Goal: Information Seeking & Learning: Check status

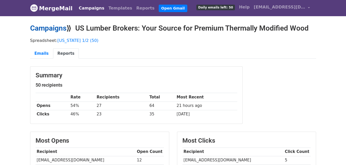
click at [49, 29] on link "Campaigns" at bounding box center [48, 28] width 36 height 8
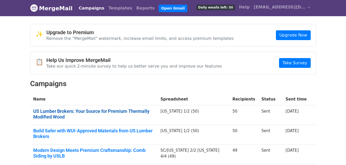
click at [154, 110] on link "US Lumber Brokers: Your Source for Premium Thermally Modified Wood" at bounding box center [93, 114] width 121 height 11
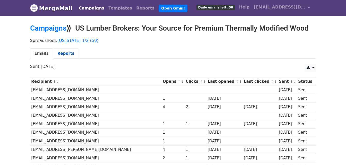
click at [54, 52] on link "Reports" at bounding box center [66, 53] width 26 height 11
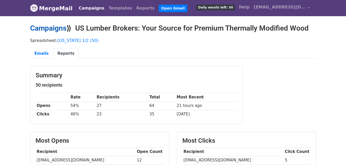
click at [47, 24] on link "Campaigns" at bounding box center [48, 28] width 36 height 8
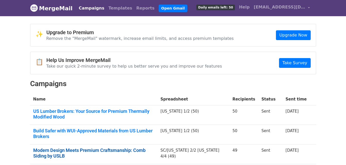
scroll to position [26, 0]
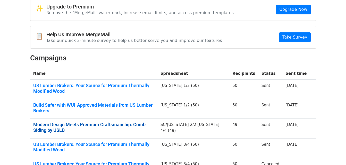
click at [77, 122] on link "Modern Design Meets Premium Craftsmanship: Comb Siding by USLB" at bounding box center [93, 127] width 121 height 11
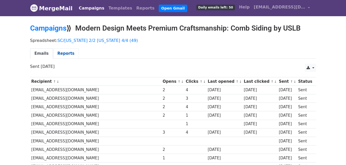
click at [65, 49] on link "Reports" at bounding box center [66, 53] width 26 height 11
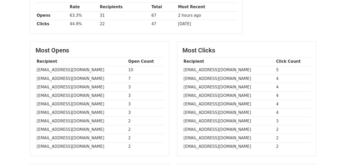
scroll to position [103, 0]
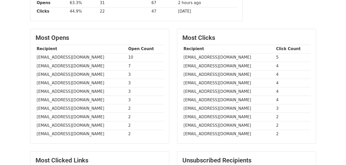
click at [51, 56] on td "gmassa@mma-architects.com" at bounding box center [81, 57] width 91 height 8
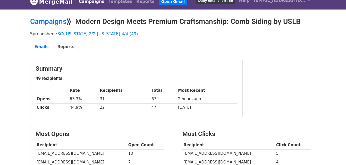
scroll to position [0, 0]
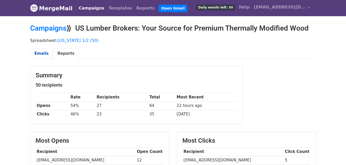
click at [43, 50] on link "Emails" at bounding box center [41, 53] width 23 height 11
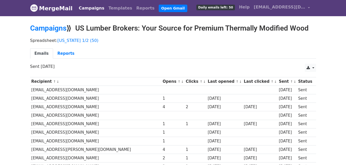
drag, startPoint x: 79, startPoint y: 29, endPoint x: 309, endPoint y: 29, distance: 230.8
click at [309, 29] on h2 "Campaigns ⟫ US Lumber Brokers: Your Source for Premium Thermally Modified Wood" at bounding box center [173, 28] width 286 height 9
click at [232, 43] on div "Spreadsheet: Pennsylvania 1/2 (50) Emails Reports" at bounding box center [173, 49] width 294 height 29
drag, startPoint x: 146, startPoint y: 29, endPoint x: 159, endPoint y: 30, distance: 13.2
click at [159, 30] on h2 "Campaigns ⟫ US Lumber Brokers: Your Source for Premium Thermally Modified Wood" at bounding box center [173, 28] width 286 height 9
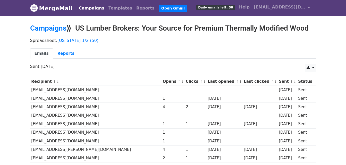
drag, startPoint x: 159, startPoint y: 30, endPoint x: 143, endPoint y: 45, distance: 21.7
click at [143, 45] on div "Spreadsheet: Pennsylvania 1/2 (50) Emails Reports" at bounding box center [173, 49] width 294 height 29
click at [154, 30] on h2 "Campaigns ⟫ US Lumber Brokers: Your Source for Premium Thermally Modified Wood" at bounding box center [173, 28] width 286 height 9
click at [253, 50] on ul "Emails Reports" at bounding box center [173, 53] width 286 height 11
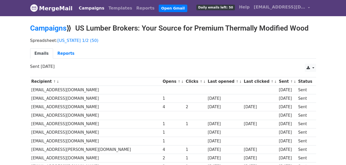
click at [219, 31] on h2 "Campaigns ⟫ US Lumber Brokers: Your Source for Premium Thermally Modified Wood" at bounding box center [173, 28] width 286 height 9
drag, startPoint x: 219, startPoint y: 31, endPoint x: 210, endPoint y: 41, distance: 14.6
click at [208, 43] on div "Spreadsheet: Pennsylvania 1/2 (50) Emails Reports" at bounding box center [173, 49] width 294 height 29
click at [237, 26] on h2 "Campaigns ⟫ US Lumber Brokers: Your Source for Premium Thermally Modified Wood" at bounding box center [173, 28] width 286 height 9
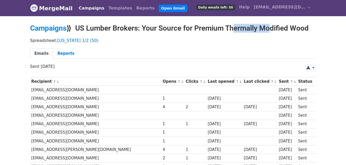
click at [237, 26] on h2 "Campaigns ⟫ US Lumber Brokers: Your Source for Premium Thermally Modified Wood" at bounding box center [173, 28] width 286 height 9
click at [255, 28] on h2 "Campaigns ⟫ US Lumber Brokers: Your Source for Premium Thermally Modified Wood" at bounding box center [173, 28] width 286 height 9
click at [169, 24] on h2 "Campaigns ⟫ US Lumber Brokers: Your Source for Premium Thermally Modified Wood" at bounding box center [173, 28] width 286 height 9
click at [125, 27] on h2 "Campaigns ⟫ US Lumber Brokers: Your Source for Premium Thermally Modified Wood" at bounding box center [173, 28] width 286 height 9
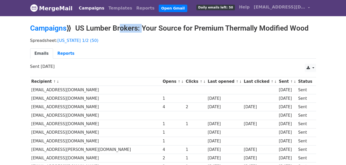
click at [125, 27] on h2 "Campaigns ⟫ US Lumber Brokers: Your Source for Premium Thermally Modified Wood" at bounding box center [173, 28] width 286 height 9
drag, startPoint x: 125, startPoint y: 27, endPoint x: 192, endPoint y: 29, distance: 66.7
click at [191, 29] on h2 "Campaigns ⟫ US Lumber Brokers: Your Source for Premium Thermally Modified Wood" at bounding box center [173, 28] width 286 height 9
click at [169, 31] on h2 "Campaigns ⟫ US Lumber Brokers: Your Source for Premium Thermally Modified Wood" at bounding box center [173, 28] width 286 height 9
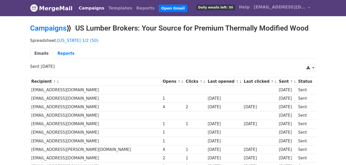
drag, startPoint x: 169, startPoint y: 31, endPoint x: 233, endPoint y: 42, distance: 64.4
click at [233, 42] on p "Spreadsheet: Pennsylvania 1/2 (50)" at bounding box center [173, 40] width 286 height 5
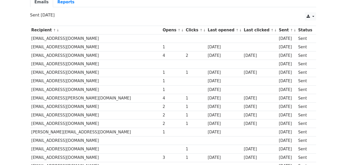
scroll to position [77, 0]
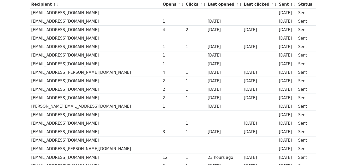
drag, startPoint x: 160, startPoint y: 29, endPoint x: 303, endPoint y: 29, distance: 142.2
click at [303, 29] on tr "acherry@ewingcole.com 4 2 1 day ago 1 day ago 1 day ago Sent" at bounding box center [173, 30] width 286 height 8
drag, startPoint x: 303, startPoint y: 29, endPoint x: 266, endPoint y: 69, distance: 54.3
click at [277, 69] on td "1 day ago" at bounding box center [286, 72] width 19 height 8
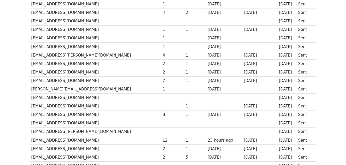
scroll to position [103, 0]
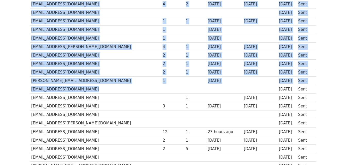
drag, startPoint x: 26, startPoint y: 82, endPoint x: 221, endPoint y: 92, distance: 195.0
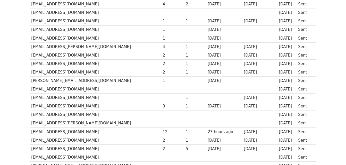
drag, startPoint x: 221, startPoint y: 92, endPoint x: 229, endPoint y: 110, distance: 20.2
click at [243, 110] on td "[DATE]" at bounding box center [260, 106] width 35 height 8
drag, startPoint x: 31, startPoint y: 63, endPoint x: 303, endPoint y: 64, distance: 271.7
click at [303, 64] on tr "jlaborde@em-arc.com 2 1 1 day ago 1 day ago 1 day ago Sent" at bounding box center [173, 64] width 286 height 8
click at [303, 64] on td "Sent" at bounding box center [305, 64] width 16 height 8
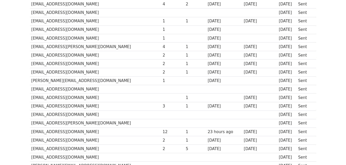
click at [54, 56] on td "jrakowski@newhudsonfacades.com" at bounding box center [95, 55] width 131 height 8
drag, startPoint x: 54, startPoint y: 56, endPoint x: 125, endPoint y: 87, distance: 76.8
click at [125, 87] on td "rgoodman@mgapartners.com" at bounding box center [95, 89] width 131 height 8
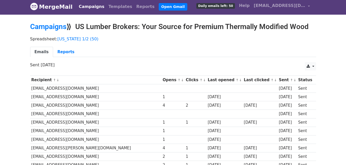
scroll to position [52, 0]
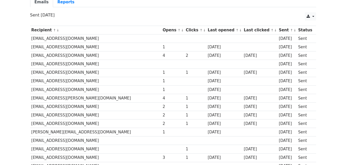
drag, startPoint x: 184, startPoint y: 81, endPoint x: 221, endPoint y: 81, distance: 37.3
click at [221, 81] on tr "gwatson@ewingcole.com 1 1 day ago 1 day ago Sent" at bounding box center [173, 81] width 286 height 8
drag, startPoint x: 199, startPoint y: 82, endPoint x: 192, endPoint y: 87, distance: 8.7
click at [208, 87] on div "[DATE]" at bounding box center [224, 90] width 33 height 6
click at [299, 89] on td "Sent" at bounding box center [305, 90] width 16 height 8
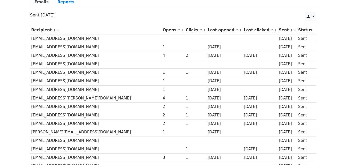
click at [299, 89] on td "Sent" at bounding box center [305, 90] width 16 height 8
drag, startPoint x: 299, startPoint y: 89, endPoint x: 296, endPoint y: 95, distance: 6.8
click at [297, 95] on td "Sent" at bounding box center [305, 98] width 16 height 8
click at [68, 70] on td "[EMAIL_ADDRESS][DOMAIN_NAME]" at bounding box center [95, 73] width 131 height 8
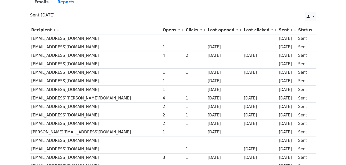
drag, startPoint x: 68, startPoint y: 70, endPoint x: 70, endPoint y: 88, distance: 18.1
click at [69, 90] on td "hmurray@campbellthomas.com" at bounding box center [95, 90] width 131 height 8
click at [70, 88] on td "hmurray@campbellthomas.com" at bounding box center [95, 90] width 131 height 8
click at [70, 90] on td "hmurray@campbellthomas.com" at bounding box center [95, 90] width 131 height 8
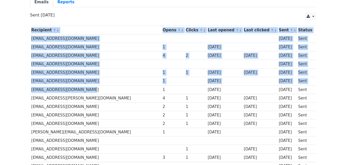
drag, startPoint x: 24, startPoint y: 91, endPoint x: 105, endPoint y: 89, distance: 80.1
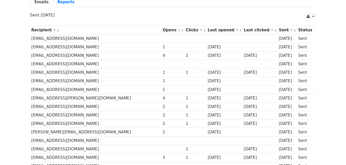
drag, startPoint x: 105, startPoint y: 89, endPoint x: 137, endPoint y: 114, distance: 40.7
click at [163, 114] on div "2" at bounding box center [173, 116] width 21 height 6
drag, startPoint x: 30, startPoint y: 107, endPoint x: 92, endPoint y: 109, distance: 62.1
click at [92, 109] on td "jrakowski@newhudsonfacades.com" at bounding box center [95, 107] width 131 height 8
drag, startPoint x: 92, startPoint y: 109, endPoint x: 77, endPoint y: 119, distance: 18.1
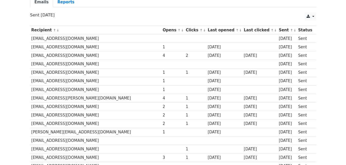
click at [77, 120] on td "kross@ewingcole.com" at bounding box center [95, 124] width 131 height 8
drag, startPoint x: 69, startPoint y: 115, endPoint x: 31, endPoint y: 115, distance: 37.1
click at [31, 115] on td "[EMAIL_ADDRESS][DOMAIN_NAME]" at bounding box center [95, 115] width 131 height 8
drag, startPoint x: 31, startPoint y: 115, endPoint x: 89, endPoint y: 122, distance: 57.9
click at [89, 122] on td "kross@ewingcole.com" at bounding box center [95, 124] width 131 height 8
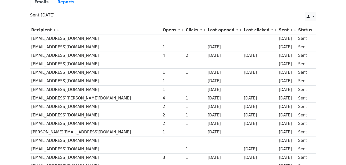
drag, startPoint x: 243, startPoint y: 99, endPoint x: 223, endPoint y: 97, distance: 20.4
click at [223, 97] on tr "jporter@desmone.com 4 1 1 day ago 1 day ago 1 day ago Sent" at bounding box center [173, 98] width 286 height 8
click at [248, 109] on div "[DATE]" at bounding box center [260, 107] width 32 height 6
click at [74, 106] on td "jrakowski@newhudsonfacades.com" at bounding box center [95, 107] width 131 height 8
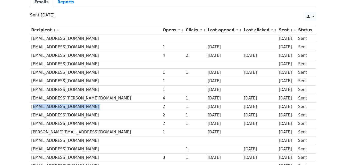
click at [74, 106] on td "jrakowski@newhudsonfacades.com" at bounding box center [95, 107] width 131 height 8
drag, startPoint x: 74, startPoint y: 106, endPoint x: 106, endPoint y: 117, distance: 34.1
click at [106, 117] on td "[EMAIL_ADDRESS][DOMAIN_NAME]" at bounding box center [95, 115] width 131 height 8
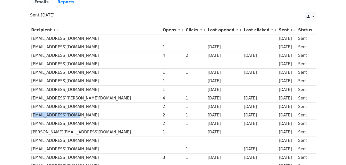
drag, startPoint x: 74, startPoint y: 116, endPoint x: 31, endPoint y: 115, distance: 42.5
click at [31, 115] on td "[EMAIL_ADDRESS][DOMAIN_NAME]" at bounding box center [95, 115] width 131 height 8
click at [123, 146] on td "sarae@archinc.com" at bounding box center [95, 149] width 131 height 8
click at [53, 125] on td "kross@ewingcole.com" at bounding box center [95, 124] width 131 height 8
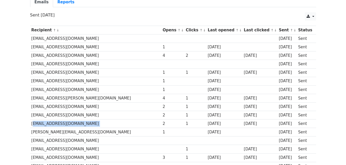
click at [53, 125] on td "kross@ewingcole.com" at bounding box center [95, 124] width 131 height 8
drag, startPoint x: 53, startPoint y: 125, endPoint x: 106, endPoint y: 146, distance: 56.8
click at [106, 146] on td "sarae@archinc.com" at bounding box center [95, 149] width 131 height 8
drag, startPoint x: 202, startPoint y: 46, endPoint x: 183, endPoint y: 46, distance: 18.6
click at [183, 46] on tr "aghorbani@d2groups.com 1 1 day ago 1 day ago Sent" at bounding box center [173, 47] width 286 height 8
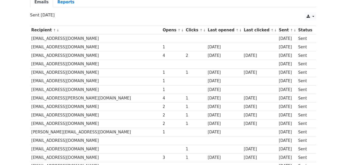
click at [263, 71] on div "[DATE]" at bounding box center [260, 73] width 32 height 6
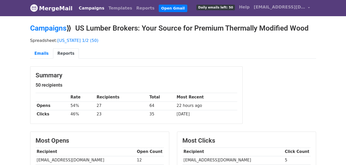
click at [48, 34] on div "Campaigns ⟫ US Lumber Brokers: Your Source for Premium Thermally Modified Wood" at bounding box center [173, 29] width 294 height 11
click at [48, 31] on link "Campaigns" at bounding box center [48, 28] width 36 height 8
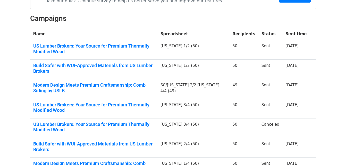
scroll to position [52, 0]
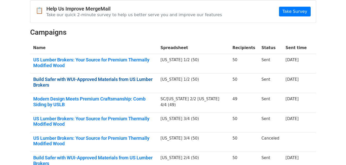
click at [75, 77] on link "Build Safer with WUI-Approved Materials from US Lumber Brokers" at bounding box center [93, 82] width 121 height 11
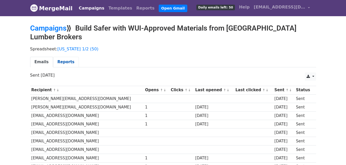
click at [64, 57] on link "Reports" at bounding box center [66, 62] width 26 height 11
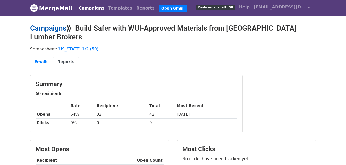
click at [58, 30] on link "Campaigns" at bounding box center [48, 28] width 36 height 8
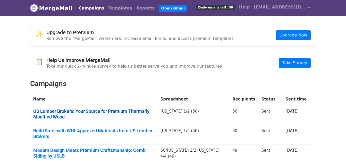
click at [116, 112] on link "US Lumber Brokers: Your Source for Premium Thermally Modified Wood" at bounding box center [93, 114] width 121 height 11
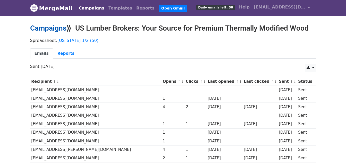
click at [65, 29] on link "Campaigns" at bounding box center [48, 28] width 36 height 8
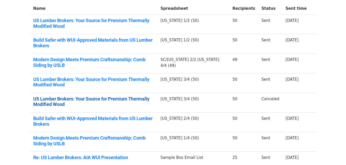
scroll to position [77, 0]
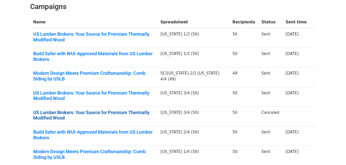
click at [100, 112] on link "US Lumber Brokers: Your Source for Premium Thermally Modified Wood" at bounding box center [93, 115] width 121 height 11
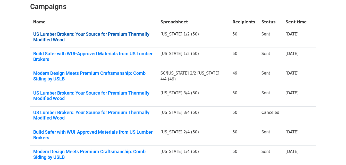
click at [75, 39] on link "US Lumber Brokers: Your Source for Premium Thermally Modified Wood" at bounding box center [93, 36] width 121 height 11
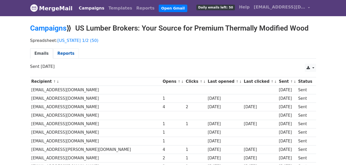
click at [69, 54] on link "Reports" at bounding box center [66, 53] width 26 height 11
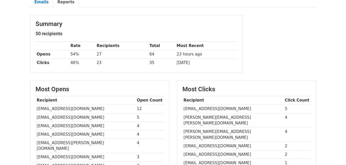
scroll to position [77, 0]
